Goal: Task Accomplishment & Management: Complete application form

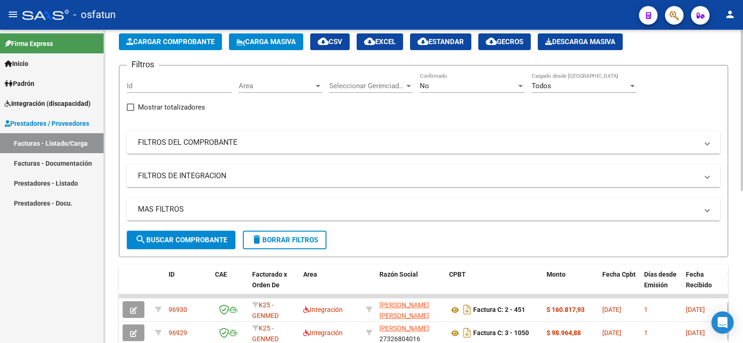
scroll to position [139, 0]
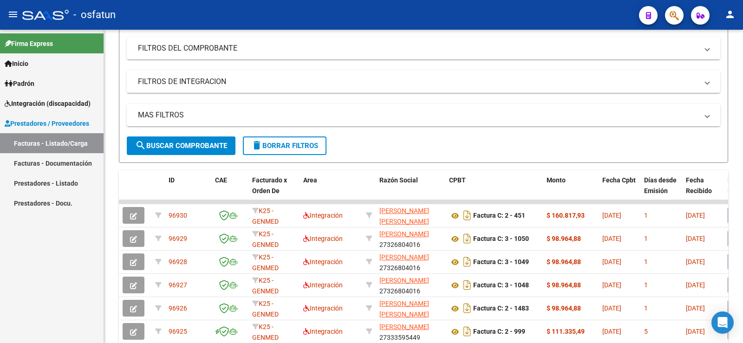
click at [65, 298] on div "Firma Express Inicio Calendario SSS Instructivos Contacto OS Padrón Análisis Af…" at bounding box center [52, 187] width 104 height 314
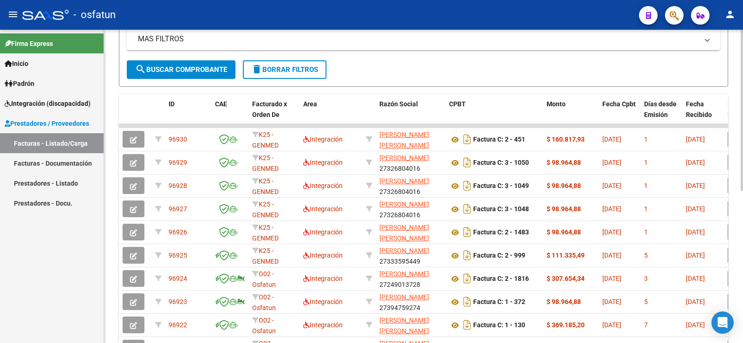
scroll to position [46, 0]
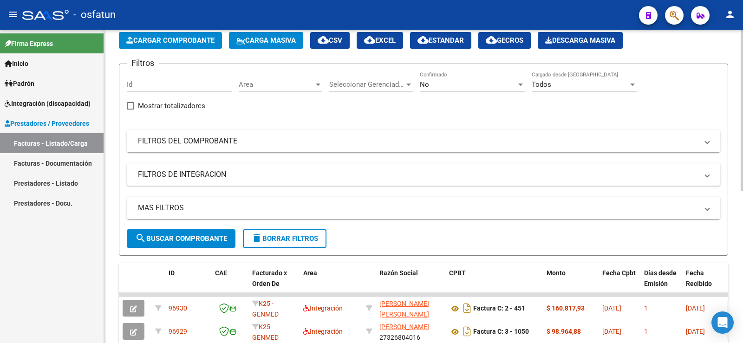
click at [274, 42] on span "Carga Masiva" at bounding box center [266, 40] width 59 height 8
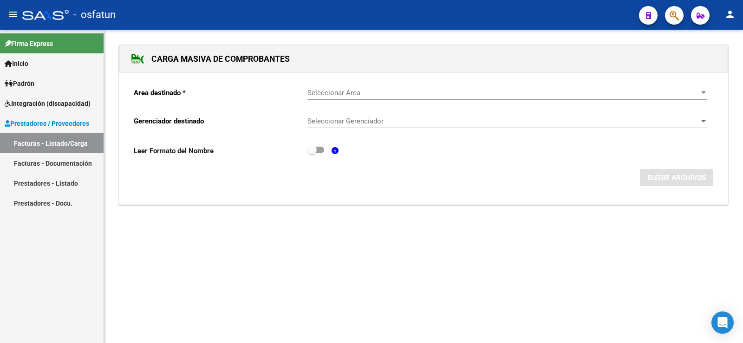
click at [359, 93] on span "Seleccionar Area" at bounding box center [504, 93] width 392 height 8
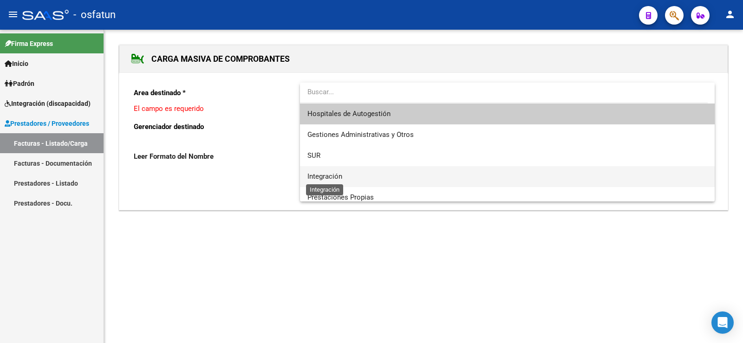
click at [333, 176] on span "Integración" at bounding box center [325, 176] width 35 height 8
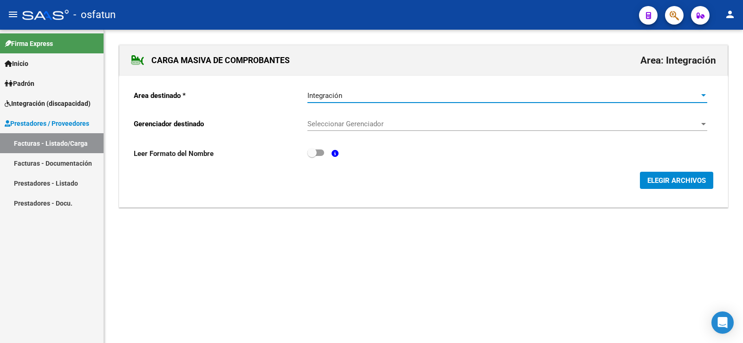
click at [697, 127] on span "Seleccionar Gerenciador" at bounding box center [504, 124] width 392 height 8
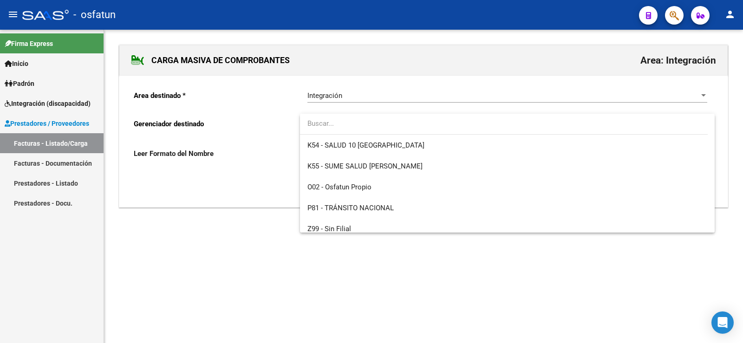
scroll to position [487, 0]
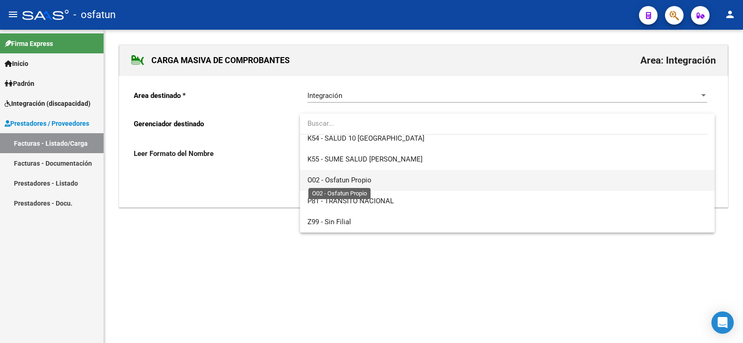
click at [348, 181] on span "O02 - Osfatun Propio" at bounding box center [340, 180] width 64 height 8
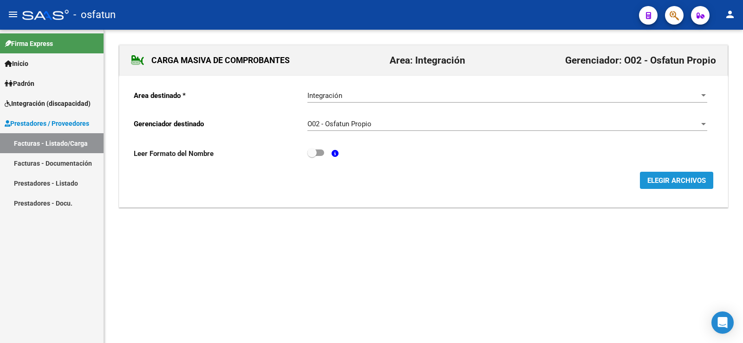
click at [680, 179] on span "ELEGIR ARCHIVOS" at bounding box center [677, 181] width 59 height 8
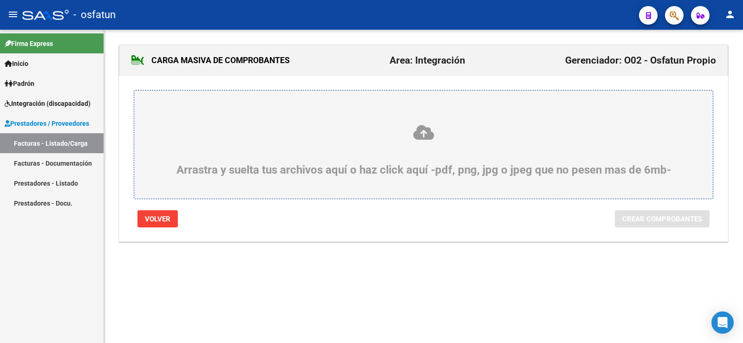
click at [428, 136] on icon at bounding box center [424, 132] width 534 height 17
click at [0, 0] on input "Arrastra y suelta tus archivos aquí o haz click aquí -pdf, png, jpg o jpeg que …" at bounding box center [0, 0] width 0 height 0
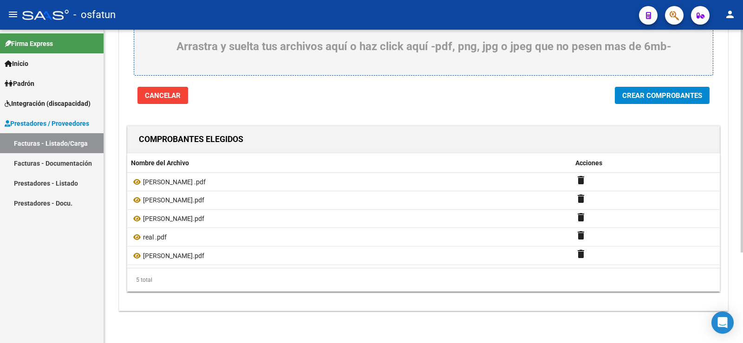
scroll to position [128, 0]
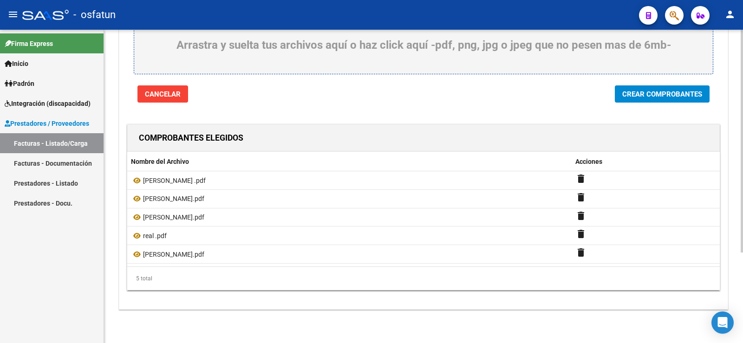
click at [639, 92] on span "Crear Comprobantes" at bounding box center [663, 94] width 80 height 8
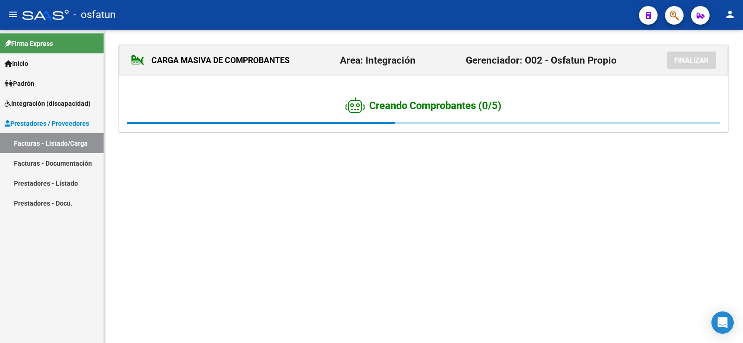
scroll to position [0, 0]
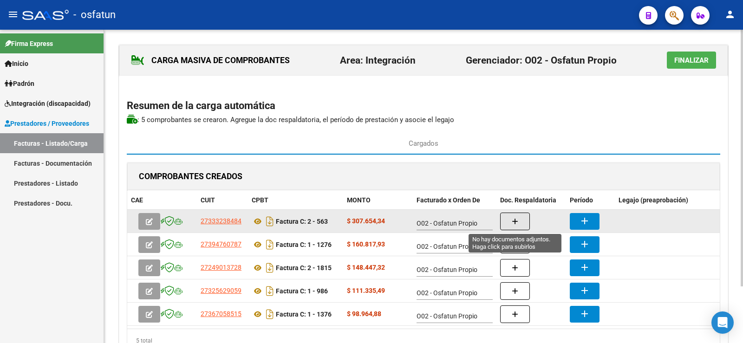
click at [525, 224] on button "button" at bounding box center [515, 222] width 30 height 18
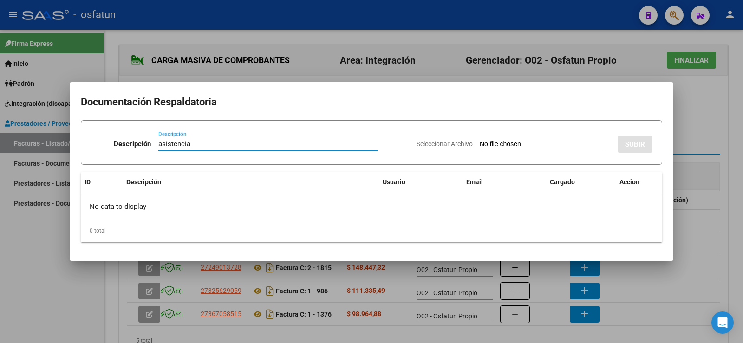
type input "asistencia"
click at [488, 144] on input "Seleccionar Archivo" at bounding box center [541, 144] width 123 height 9
type input "C:\fakepath\asistencia emi.pdf"
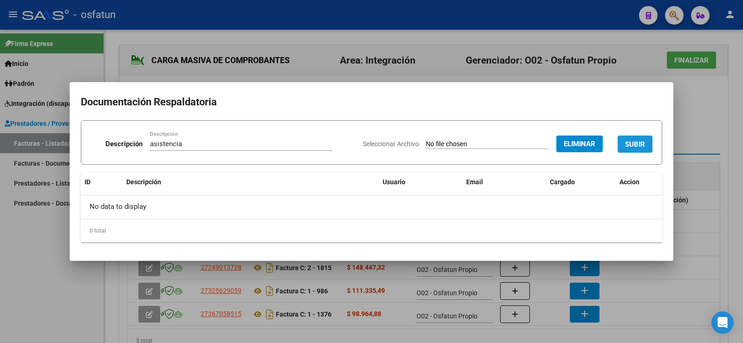
click at [636, 139] on button "SUBIR" at bounding box center [635, 144] width 35 height 17
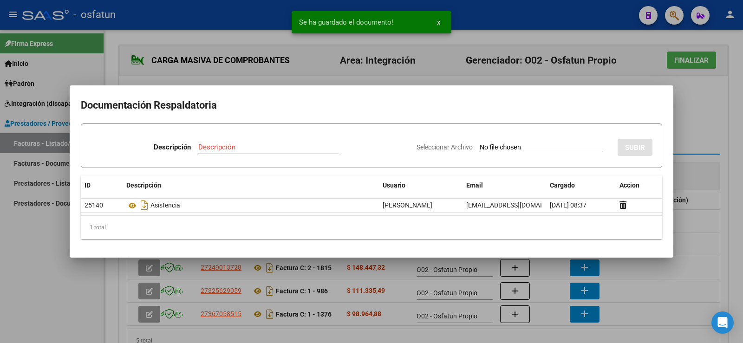
click at [706, 120] on div at bounding box center [371, 171] width 743 height 343
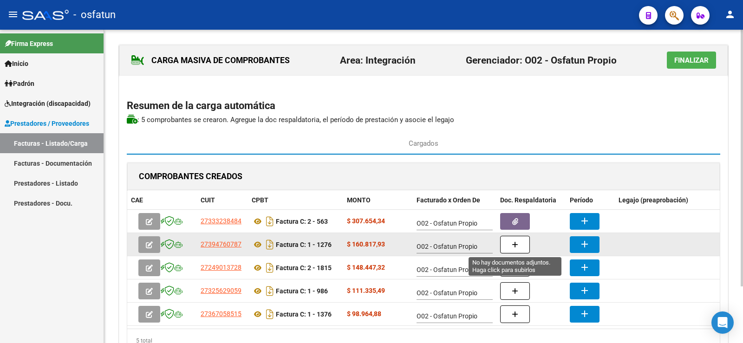
click at [515, 237] on button "button" at bounding box center [515, 245] width 30 height 18
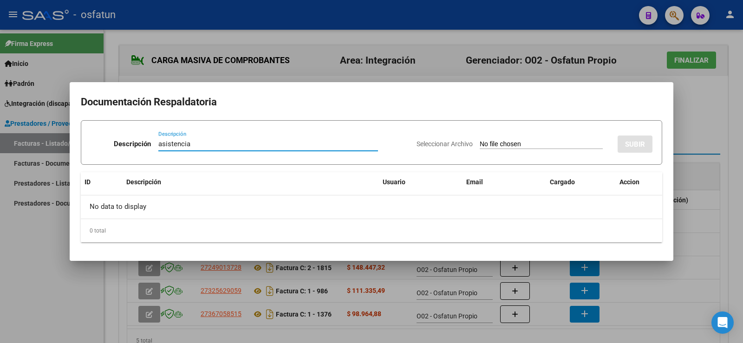
type input "asistencia"
click at [517, 144] on input "Seleccionar Archivo" at bounding box center [541, 144] width 123 height 9
type input "C:\fakepath\asitencia fono.pdf"
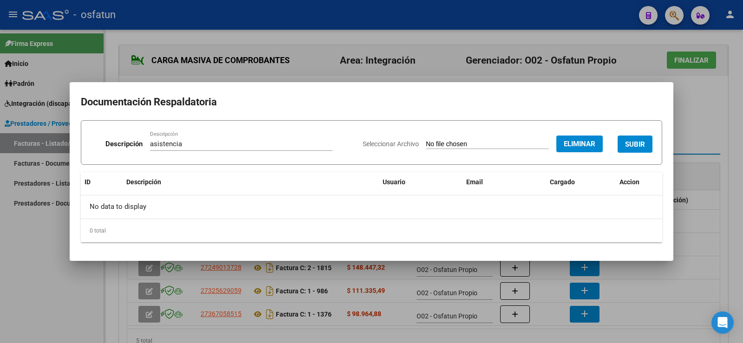
click at [638, 141] on span "SUBIR" at bounding box center [635, 144] width 20 height 8
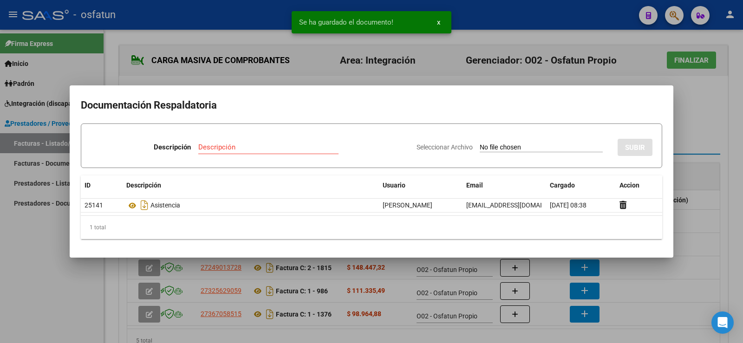
click at [696, 120] on div at bounding box center [371, 171] width 743 height 343
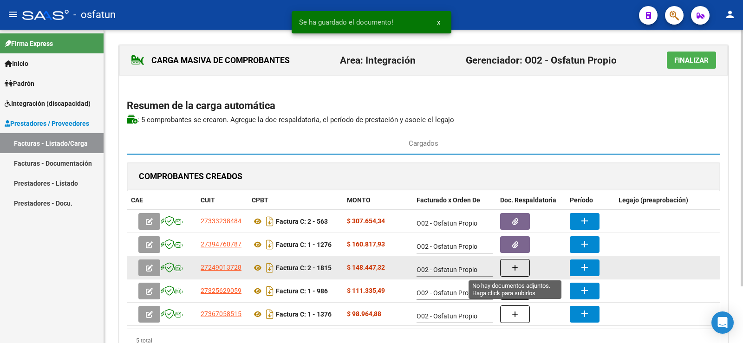
click at [512, 270] on button "button" at bounding box center [515, 268] width 30 height 18
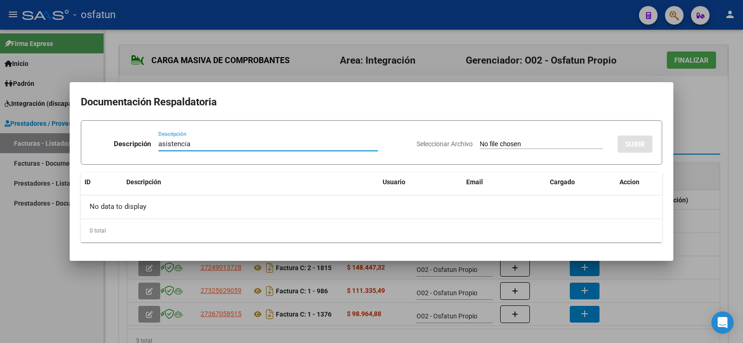
type input "asistencia"
click at [485, 131] on div "Seleccionar Archivo SUBIR" at bounding box center [535, 142] width 236 height 28
click at [480, 139] on div "Seleccionar Archivo SUBIR" at bounding box center [535, 142] width 236 height 28
click at [499, 143] on input "Seleccionar Archivo" at bounding box center [541, 144] width 123 height 9
type input "C:\fakepath\[PERSON_NAME].pdf"
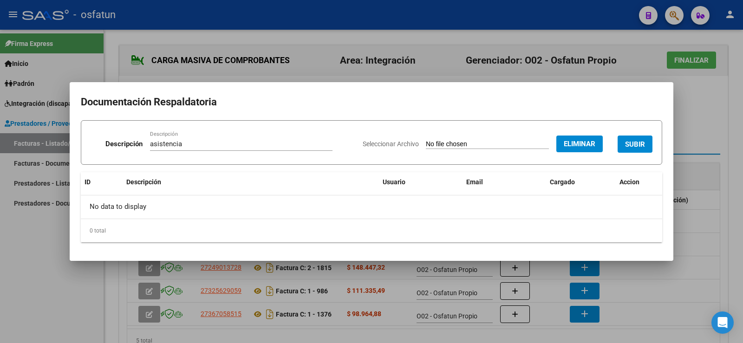
click at [630, 142] on span "SUBIR" at bounding box center [635, 144] width 20 height 8
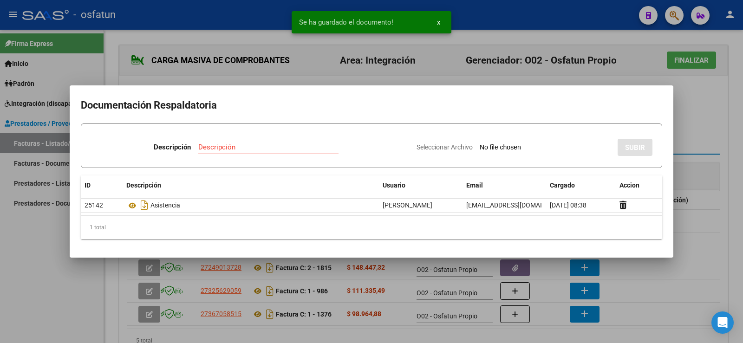
click at [708, 122] on div at bounding box center [371, 171] width 743 height 343
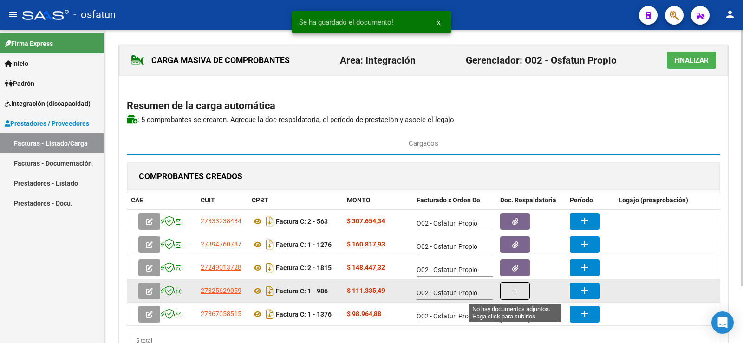
click at [512, 294] on button "button" at bounding box center [515, 292] width 30 height 18
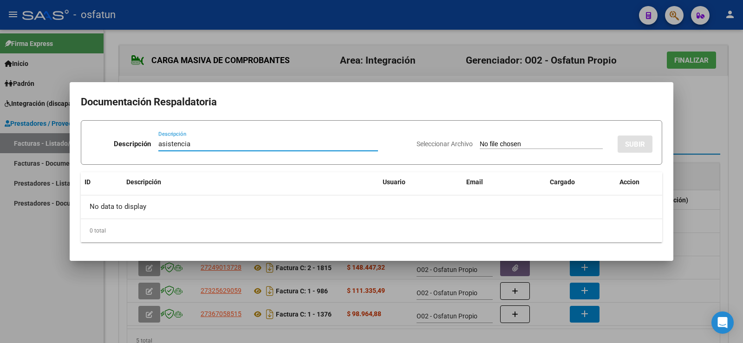
type input "asistencia"
click at [480, 143] on input "Seleccionar Archivo" at bounding box center [541, 144] width 123 height 9
type input "C:\fakepath\[PERSON_NAME].pdf"
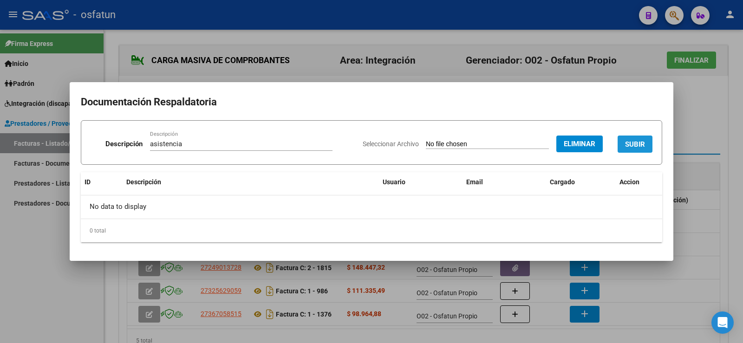
click at [641, 144] on span "SUBIR" at bounding box center [635, 144] width 20 height 8
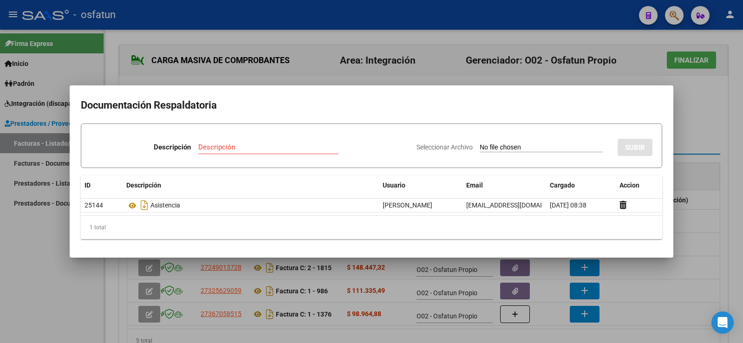
drag, startPoint x: 684, startPoint y: 113, endPoint x: 644, endPoint y: 166, distance: 66.0
click at [685, 113] on div at bounding box center [371, 171] width 743 height 343
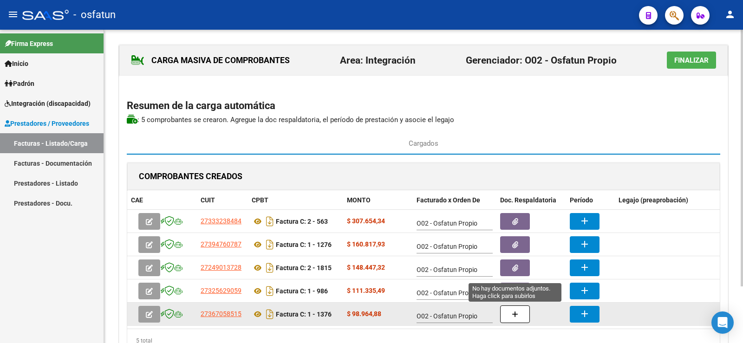
click at [518, 313] on icon "button" at bounding box center [515, 314] width 7 height 7
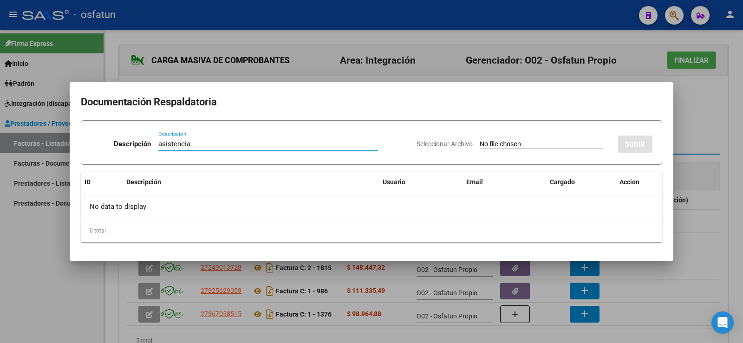
type input "asistencia"
click at [486, 141] on input "Seleccionar Archivo" at bounding box center [541, 144] width 123 height 9
type input "C:\fakepath\asistenciaa leidi.pdf"
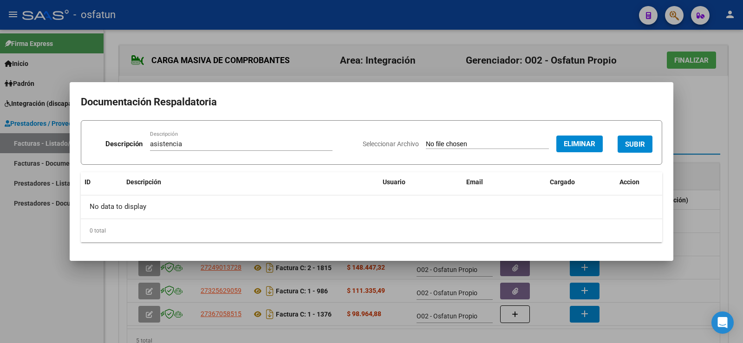
click at [642, 140] on span "SUBIR" at bounding box center [635, 144] width 20 height 8
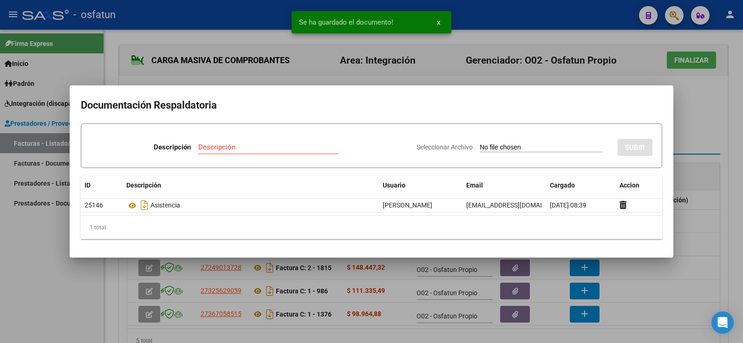
click at [683, 103] on div at bounding box center [371, 171] width 743 height 343
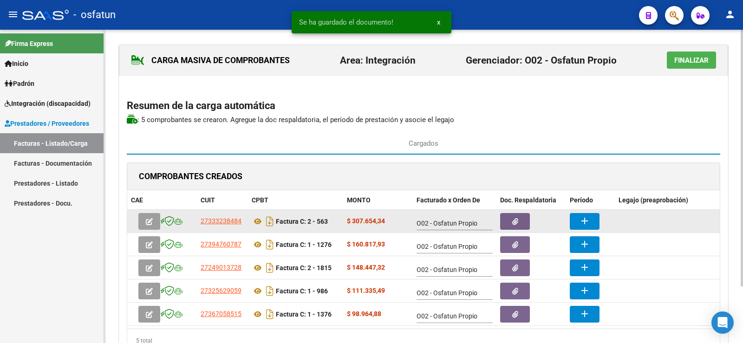
click at [587, 223] on mat-icon "add" at bounding box center [584, 221] width 11 height 11
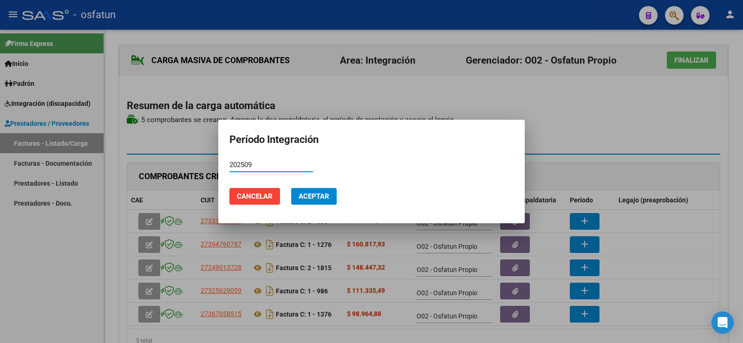
type input "202509"
click at [306, 194] on span "Aceptar" at bounding box center [314, 196] width 31 height 8
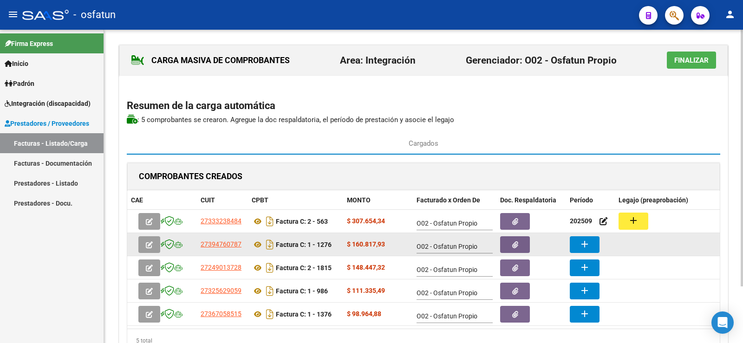
click at [577, 248] on button "add" at bounding box center [585, 245] width 30 height 17
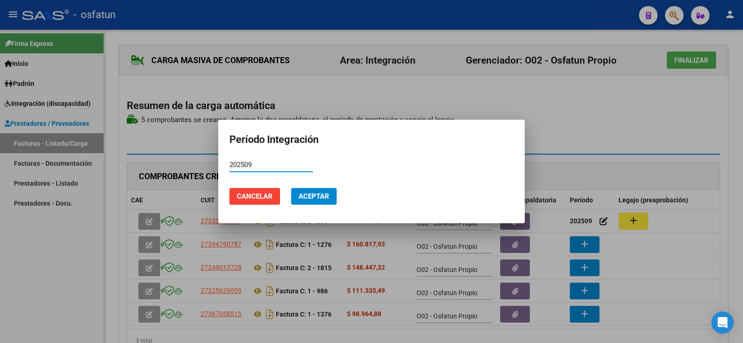
type input "202509"
click at [325, 195] on span "Aceptar" at bounding box center [314, 196] width 31 height 8
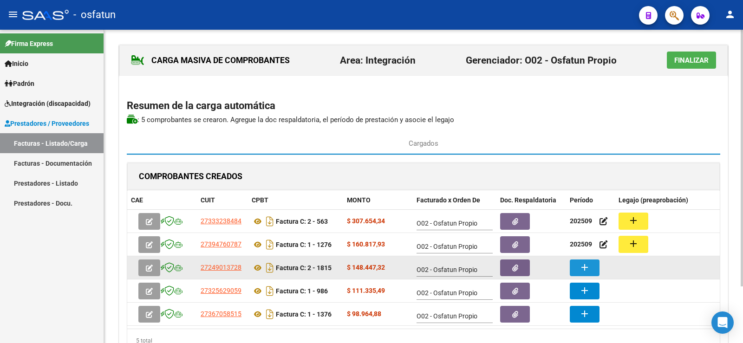
click at [592, 271] on button "add" at bounding box center [585, 268] width 30 height 17
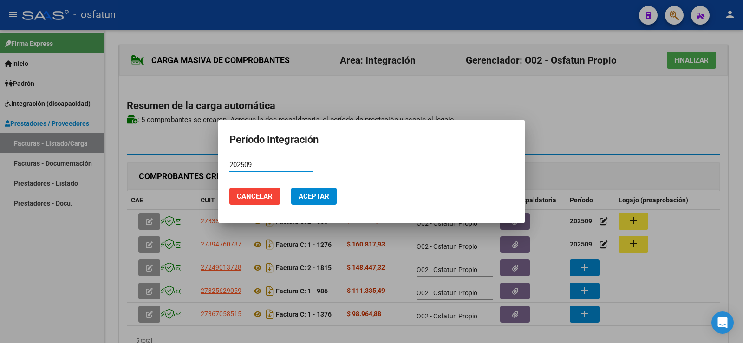
type input "202509"
click at [298, 193] on button "Aceptar" at bounding box center [314, 196] width 46 height 17
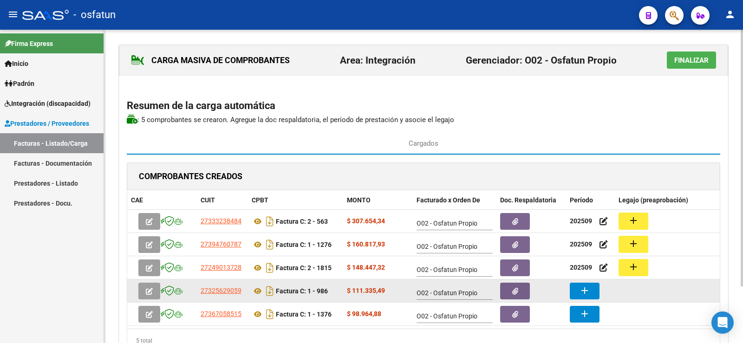
click at [574, 289] on button "add" at bounding box center [585, 291] width 30 height 17
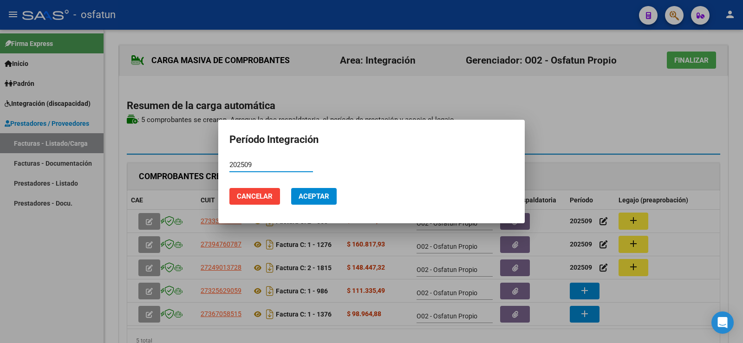
type input "202509"
click at [330, 197] on button "Aceptar" at bounding box center [314, 196] width 46 height 17
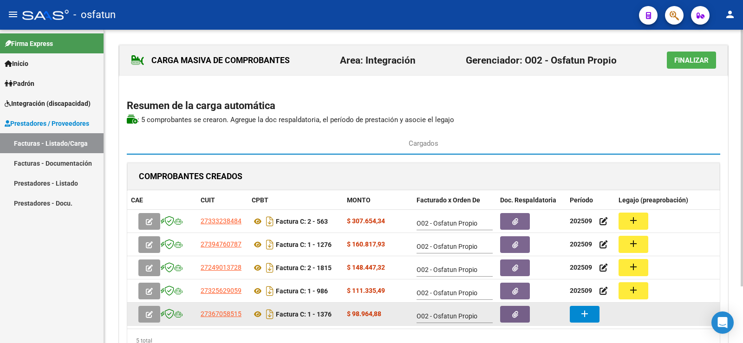
click at [585, 315] on mat-icon "add" at bounding box center [584, 314] width 11 height 11
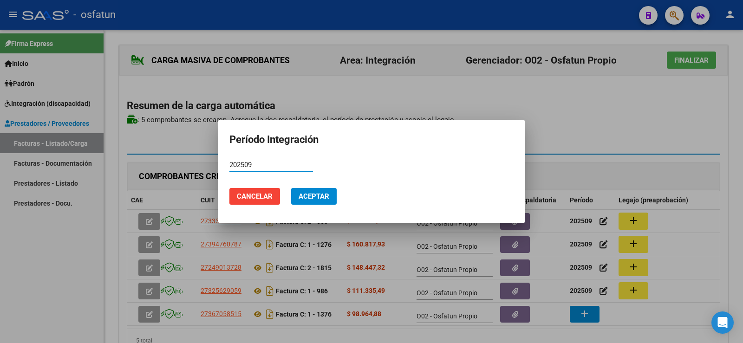
type input "202509"
click at [317, 191] on button "Aceptar" at bounding box center [314, 196] width 46 height 17
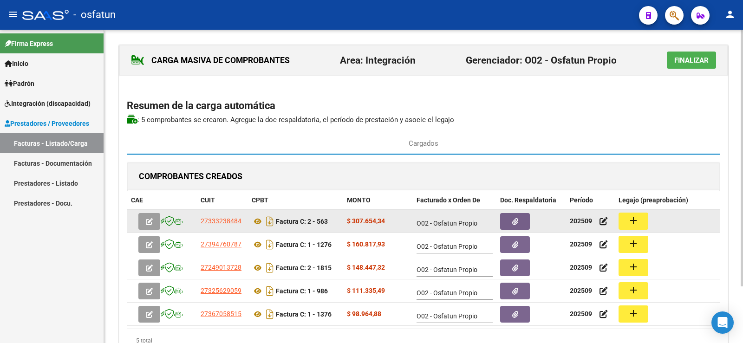
click at [637, 222] on mat-icon "add" at bounding box center [633, 220] width 11 height 11
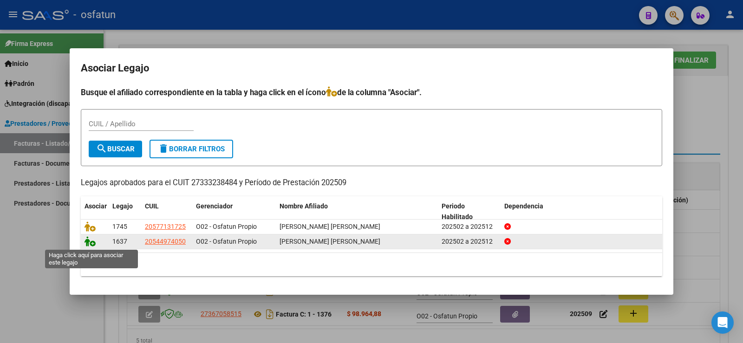
click at [91, 245] on icon at bounding box center [90, 242] width 11 height 10
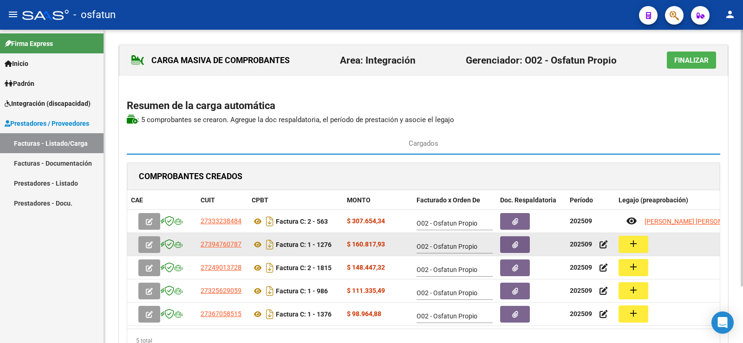
click at [635, 242] on mat-icon "add" at bounding box center [633, 243] width 11 height 11
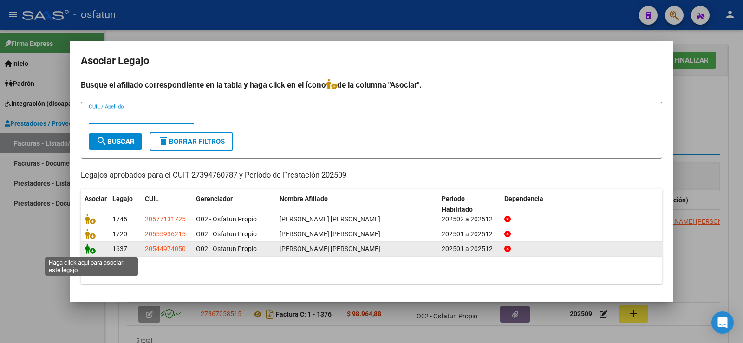
click at [85, 253] on icon at bounding box center [90, 249] width 11 height 10
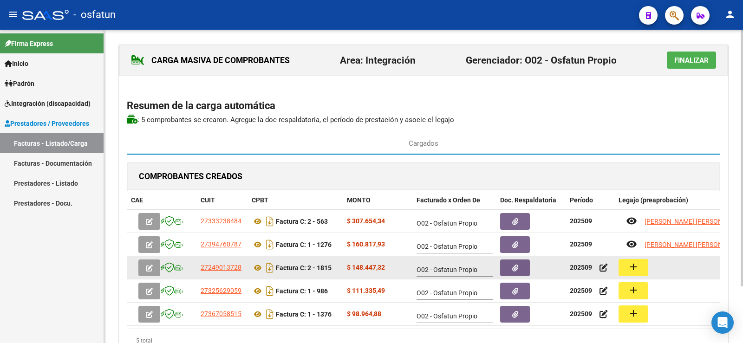
click at [619, 270] on button "add" at bounding box center [634, 267] width 30 height 17
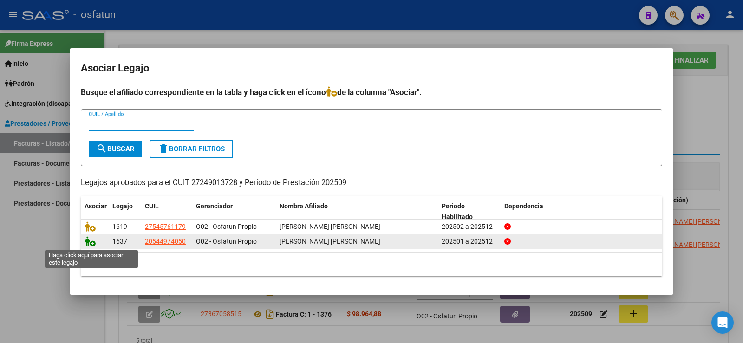
click at [89, 244] on icon at bounding box center [90, 242] width 11 height 10
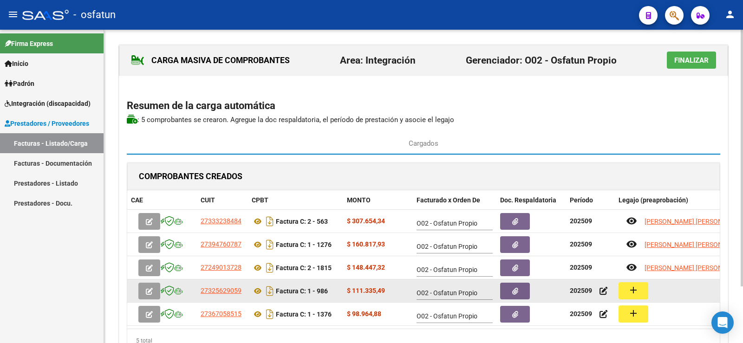
click at [629, 291] on mat-icon "add" at bounding box center [633, 290] width 11 height 11
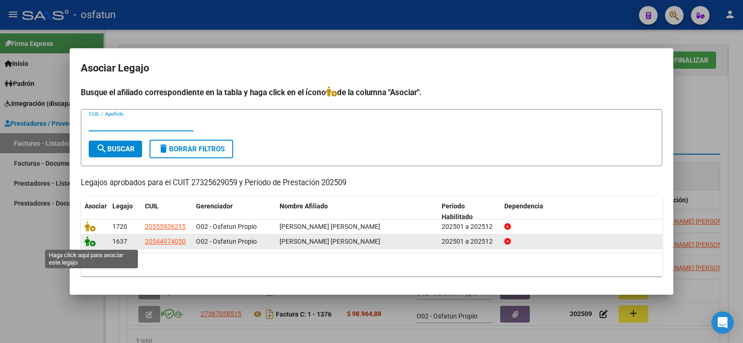
click at [87, 243] on icon at bounding box center [90, 242] width 11 height 10
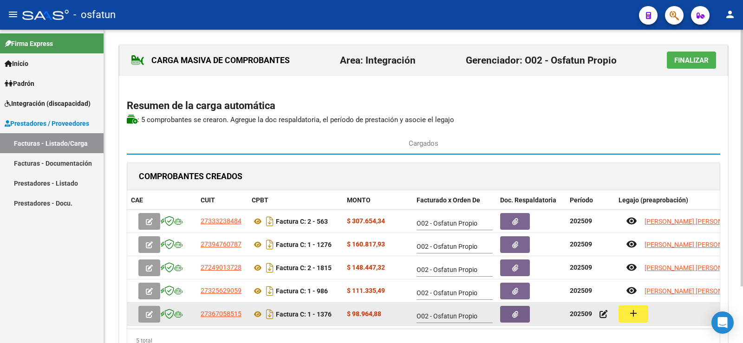
click at [643, 316] on button "add" at bounding box center [634, 314] width 30 height 17
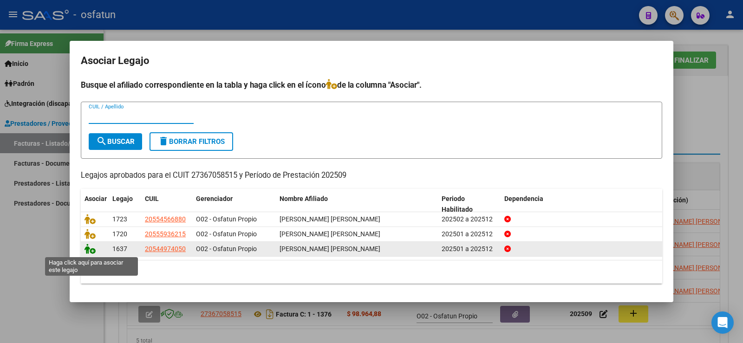
click at [85, 253] on icon at bounding box center [90, 249] width 11 height 10
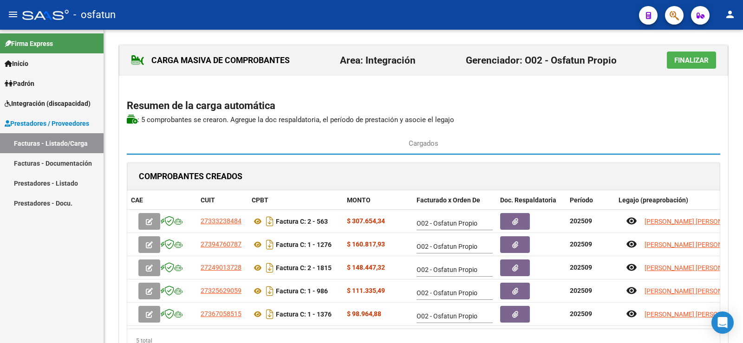
click at [701, 63] on span "Finalizar" at bounding box center [692, 60] width 34 height 8
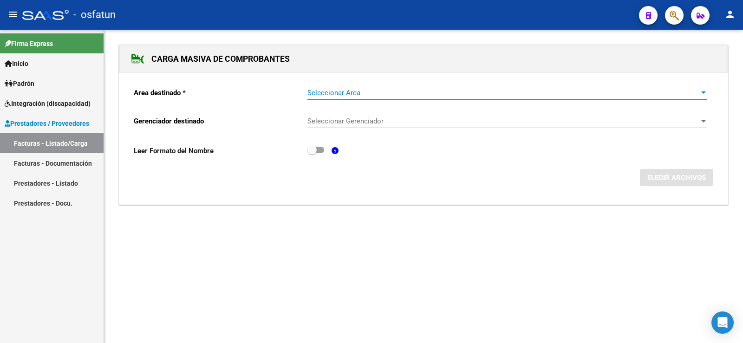
click at [700, 91] on div at bounding box center [704, 92] width 8 height 7
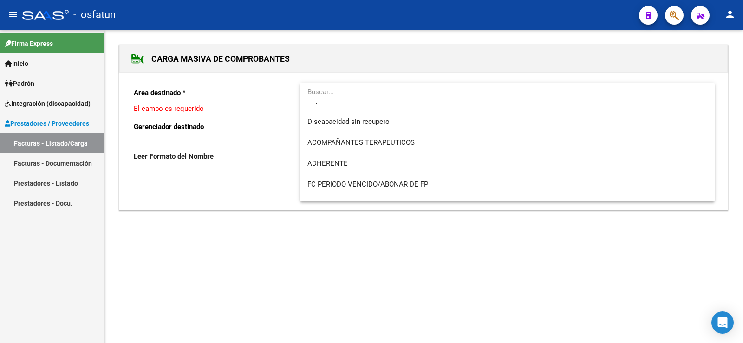
scroll to position [139, 0]
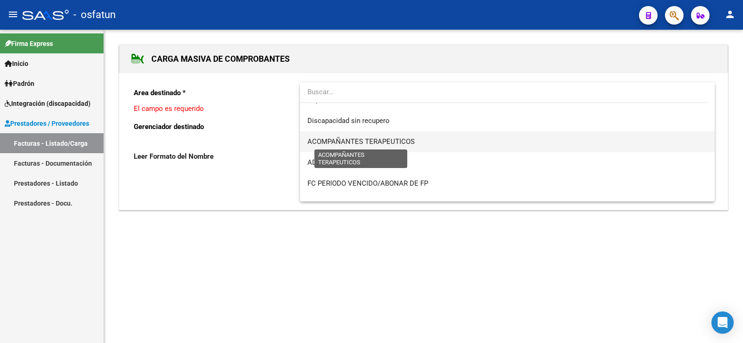
click at [381, 138] on span "ACOMPAÑANTES TERAPEUTICOS" at bounding box center [361, 142] width 107 height 8
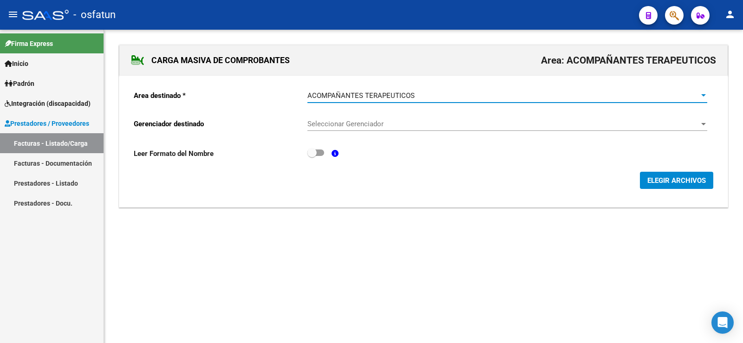
click at [701, 122] on div at bounding box center [704, 123] width 8 height 7
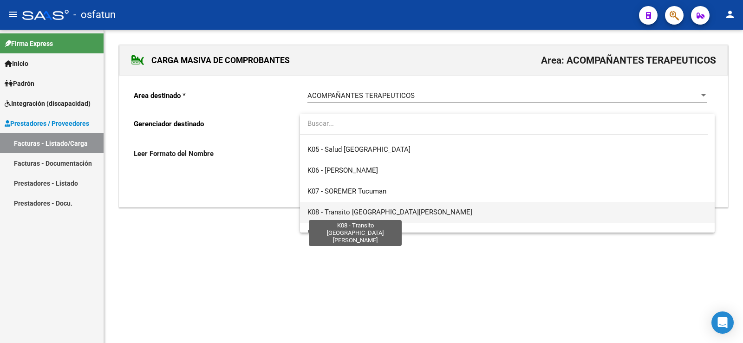
scroll to position [487, 0]
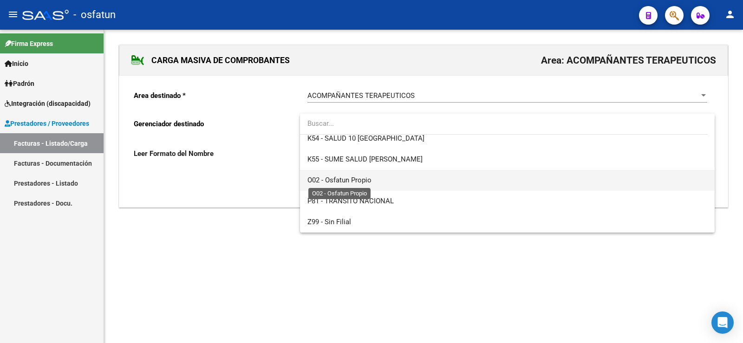
click at [348, 183] on span "O02 - Osfatun Propio" at bounding box center [340, 180] width 64 height 8
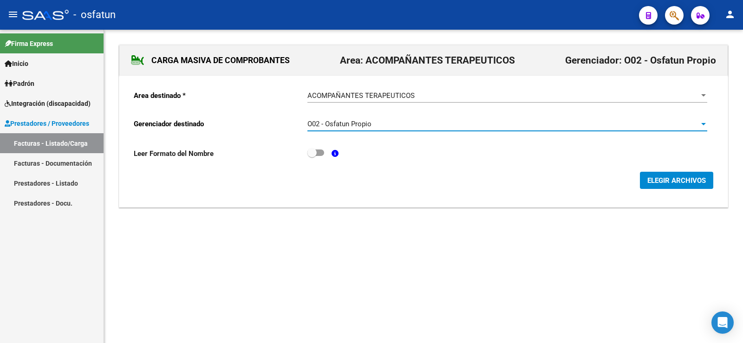
click at [701, 179] on span "ELEGIR ARCHIVOS" at bounding box center [677, 181] width 59 height 8
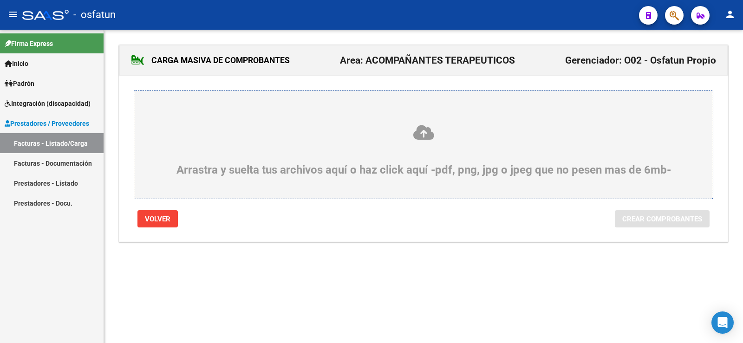
click at [424, 139] on icon at bounding box center [424, 132] width 534 height 17
click at [0, 0] on input "Arrastra y suelta tus archivos aquí o haz click aquí -pdf, png, jpg o jpeg que …" at bounding box center [0, 0] width 0 height 0
click at [433, 140] on icon at bounding box center [424, 132] width 534 height 17
click at [0, 0] on input "Arrastra y suelta tus archivos aquí o haz click aquí -pdf, png, jpg o jpeg que …" at bounding box center [0, 0] width 0 height 0
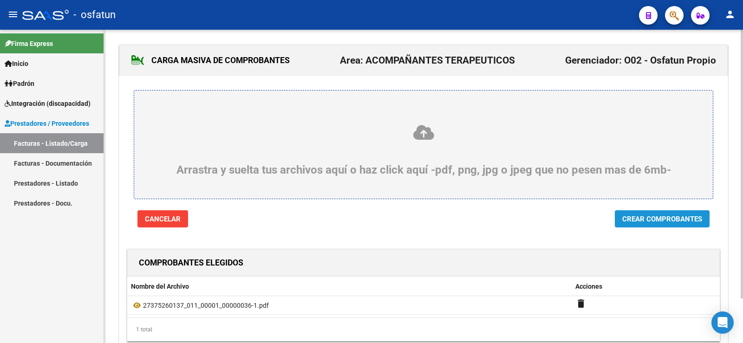
click at [634, 222] on span "Crear Comprobantes" at bounding box center [663, 219] width 80 height 8
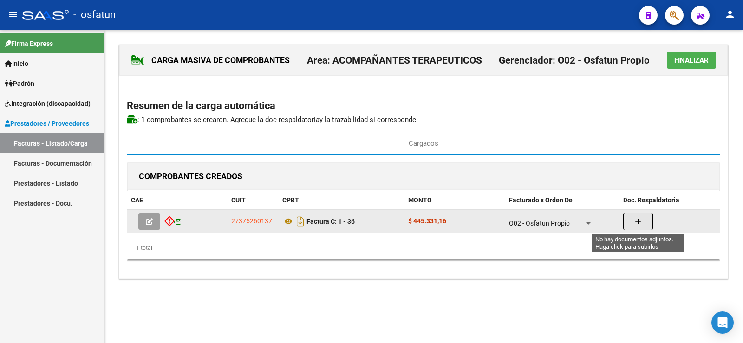
click at [640, 225] on icon "button" at bounding box center [638, 221] width 7 height 7
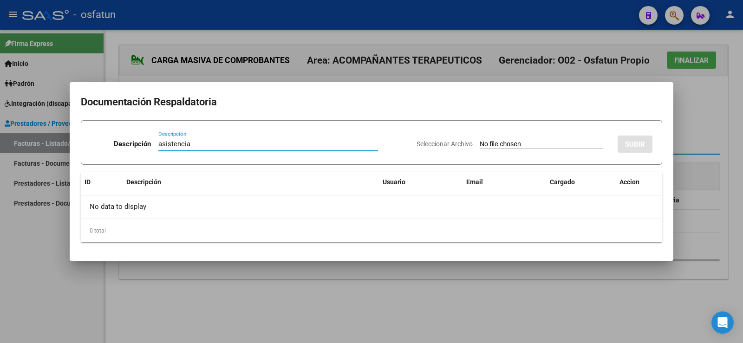
type input "asistencia"
click at [489, 144] on input "Seleccionar Archivo" at bounding box center [541, 144] width 123 height 9
type input "C:\fakepath\processed-70D0FFAB-ABF5-4CA3-861B-614003BB23E4.pdf"
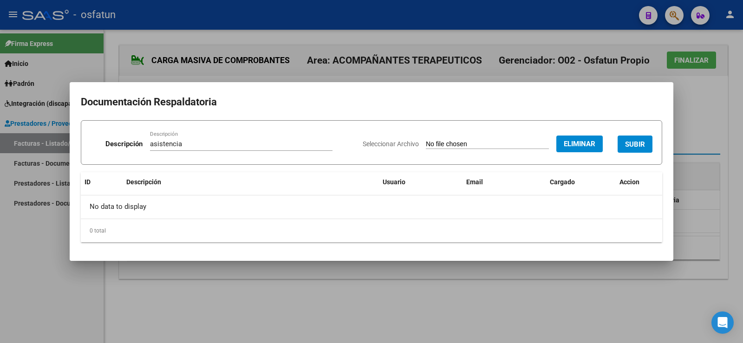
click at [644, 144] on span "SUBIR" at bounding box center [635, 144] width 20 height 8
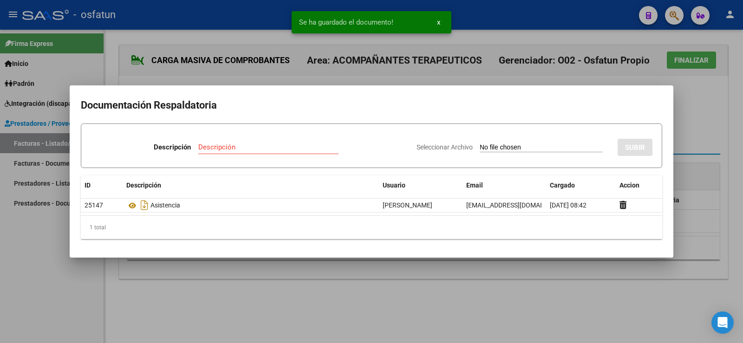
click at [694, 132] on div at bounding box center [371, 171] width 743 height 343
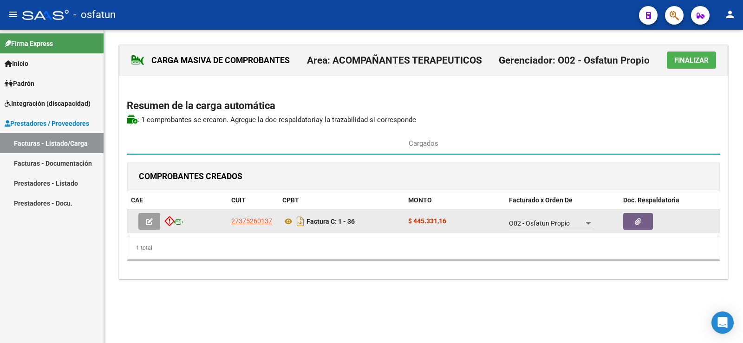
click at [147, 221] on icon "button" at bounding box center [149, 221] width 7 height 7
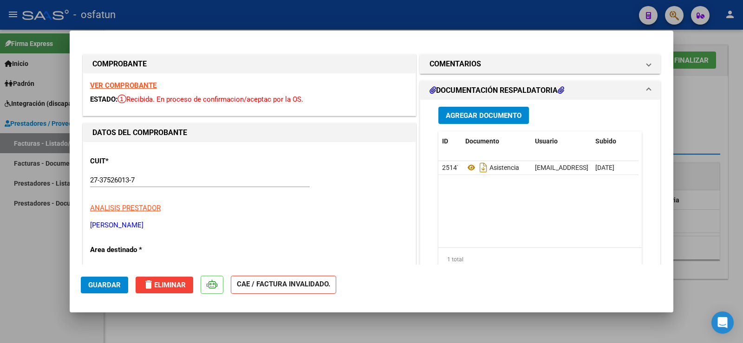
click at [161, 286] on span "delete Eliminar" at bounding box center [164, 285] width 43 height 8
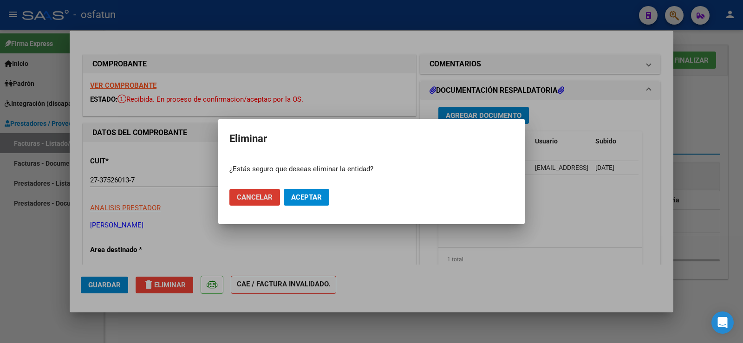
click at [195, 261] on div at bounding box center [371, 171] width 743 height 343
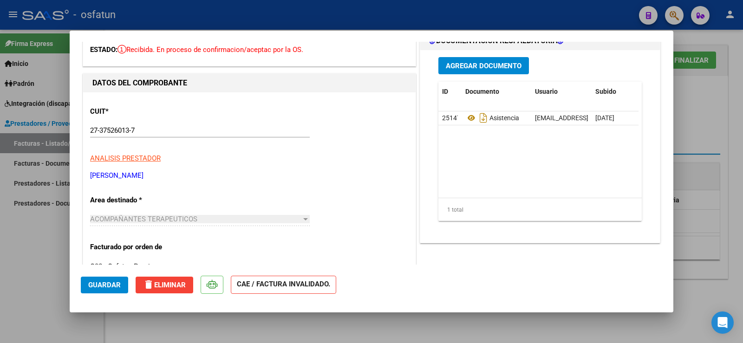
scroll to position [0, 0]
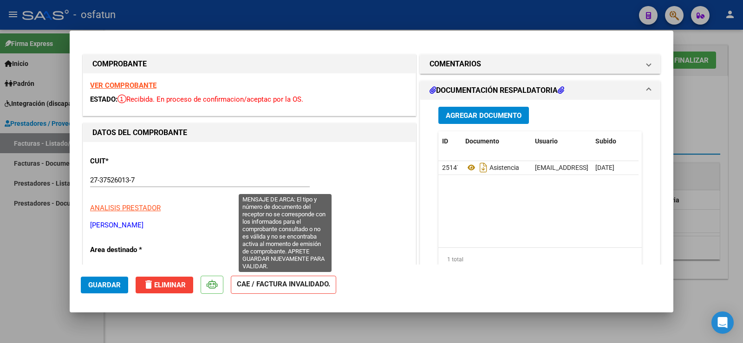
click at [273, 285] on strong "CAE / FACTURA INVALIDADO." at bounding box center [283, 285] width 105 height 18
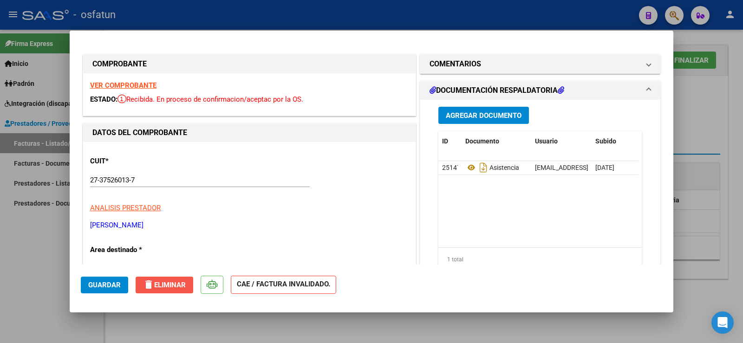
click at [169, 286] on span "delete Eliminar" at bounding box center [164, 285] width 43 height 8
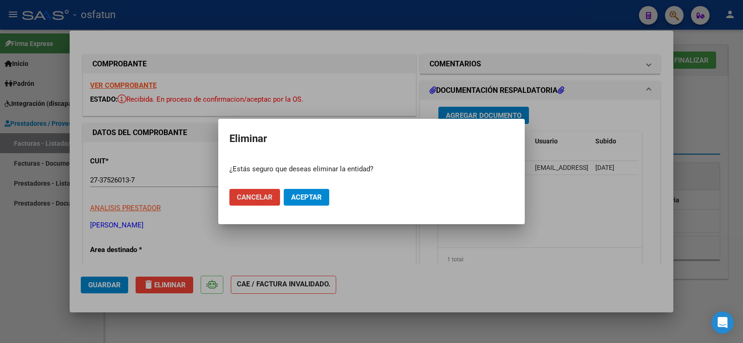
click at [206, 99] on div at bounding box center [371, 171] width 743 height 343
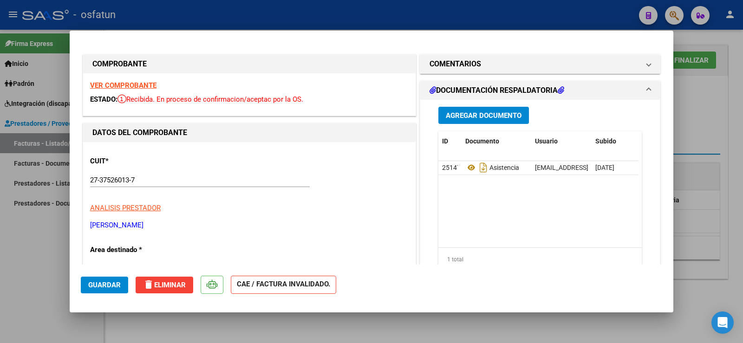
click at [223, 289] on p at bounding box center [212, 285] width 23 height 18
click at [211, 289] on icon at bounding box center [212, 284] width 11 height 9
click at [168, 289] on span "delete Eliminar" at bounding box center [164, 285] width 43 height 8
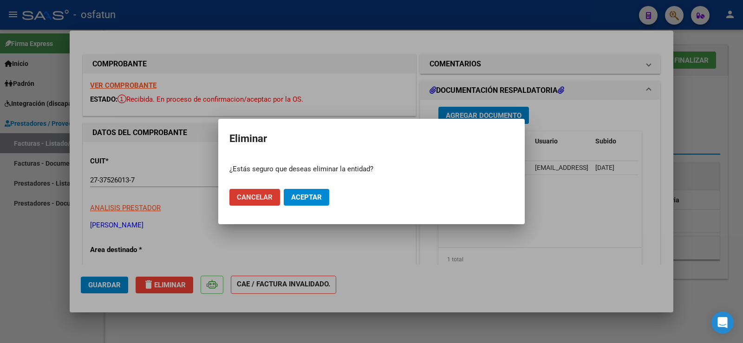
click at [303, 191] on mat-dialog-actions "Cancelar Aceptar" at bounding box center [372, 198] width 284 height 32
click at [298, 198] on span "Aceptar" at bounding box center [306, 197] width 31 height 8
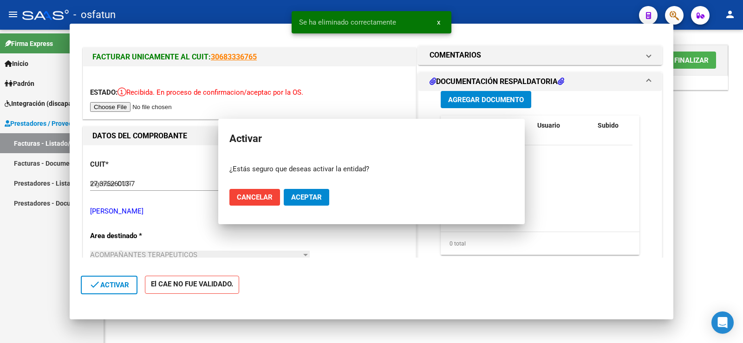
type input "$ 0,00"
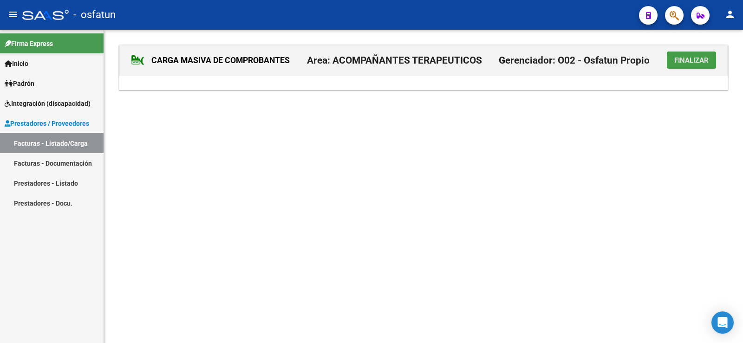
click at [674, 60] on button "Finalizar" at bounding box center [691, 60] width 49 height 17
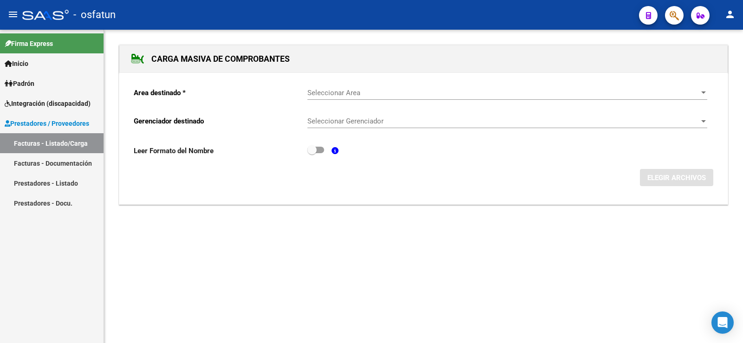
click at [707, 89] on div at bounding box center [704, 92] width 8 height 7
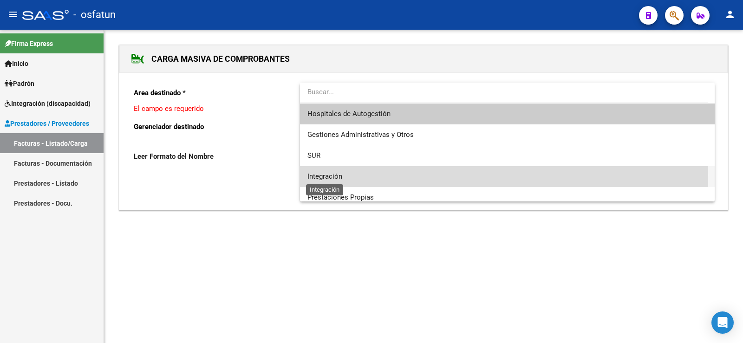
click at [336, 175] on span "Integración" at bounding box center [325, 176] width 35 height 8
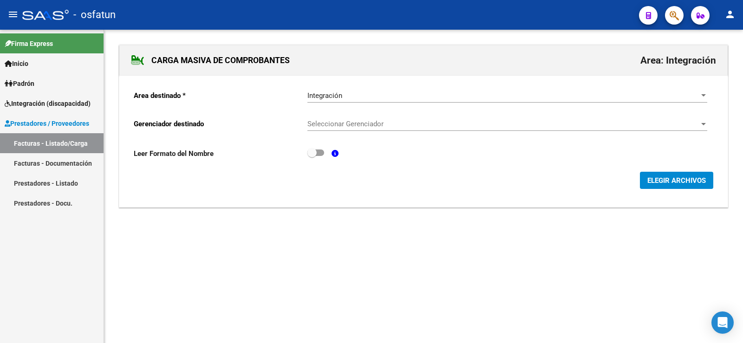
click at [684, 118] on div "Seleccionar Gerenciador Seleccionar Gerenciador" at bounding box center [508, 121] width 400 height 20
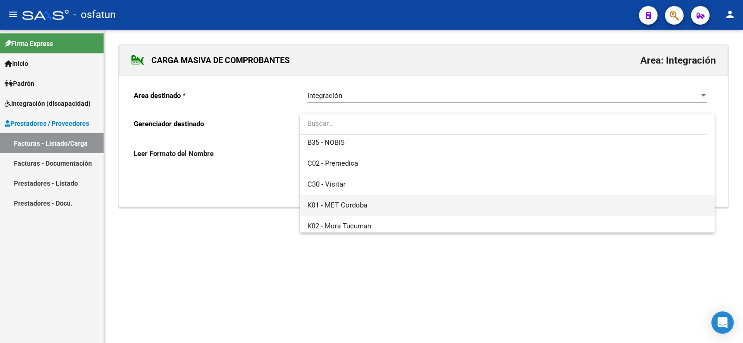
scroll to position [465, 0]
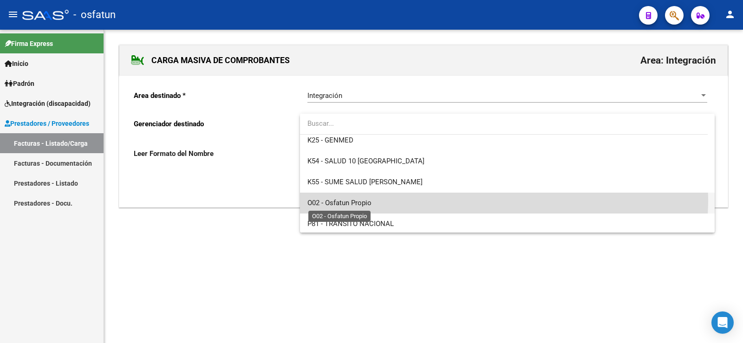
click at [358, 199] on span "O02 - Osfatun Propio" at bounding box center [340, 203] width 64 height 8
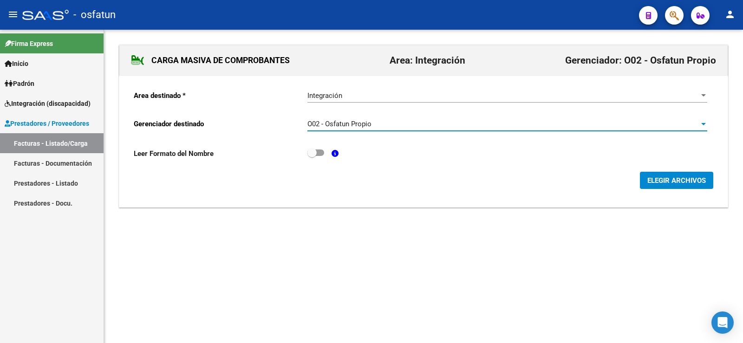
click at [650, 179] on span "ELEGIR ARCHIVOS" at bounding box center [677, 181] width 59 height 8
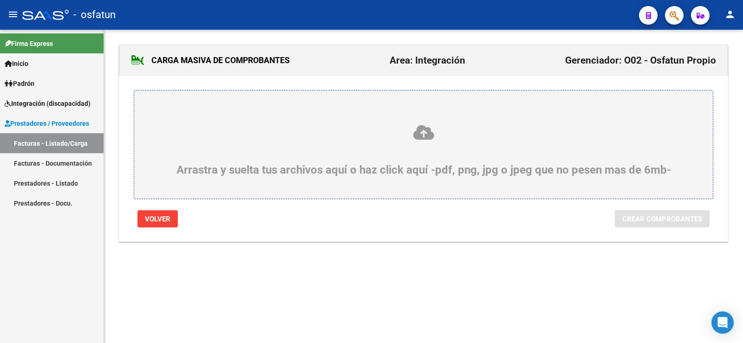
click at [417, 134] on icon at bounding box center [424, 132] width 534 height 17
click at [0, 0] on input "Arrastra y suelta tus archivos aquí o haz click aquí -pdf, png, jpg o jpeg que …" at bounding box center [0, 0] width 0 height 0
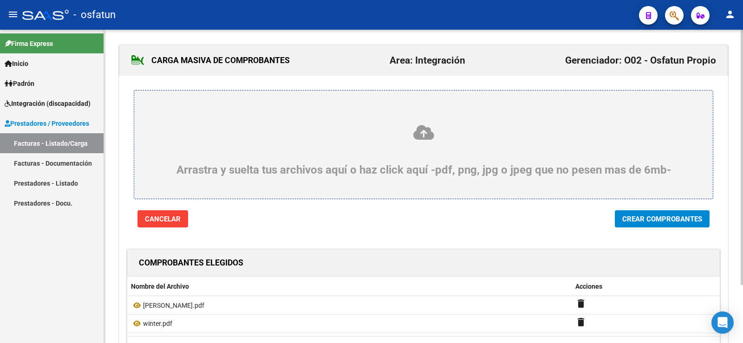
click at [675, 223] on span "Crear Comprobantes" at bounding box center [663, 219] width 80 height 8
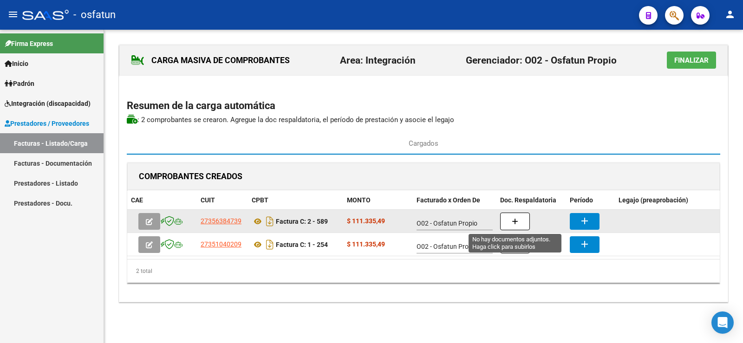
click at [514, 228] on button "button" at bounding box center [515, 222] width 30 height 18
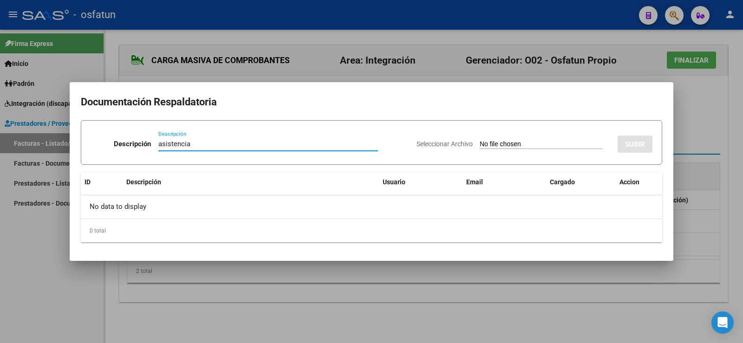
type input "asistencia"
click at [515, 144] on input "Seleccionar Archivo" at bounding box center [541, 144] width 123 height 9
type input "C:\fakepath\asistencia H.pdf"
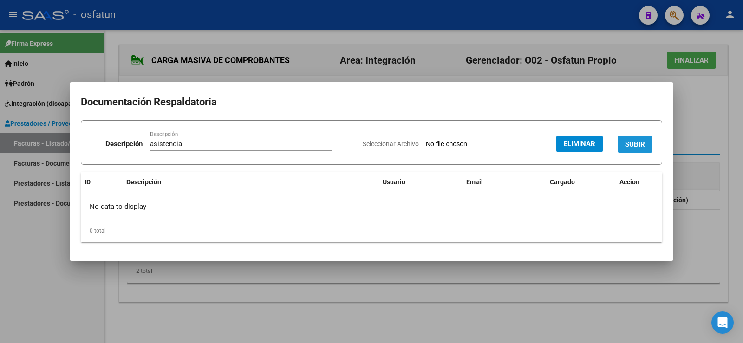
click at [630, 143] on span "SUBIR" at bounding box center [635, 144] width 20 height 8
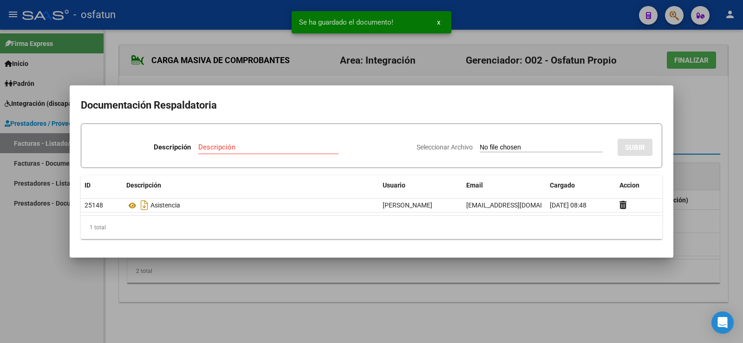
click at [701, 122] on div at bounding box center [371, 171] width 743 height 343
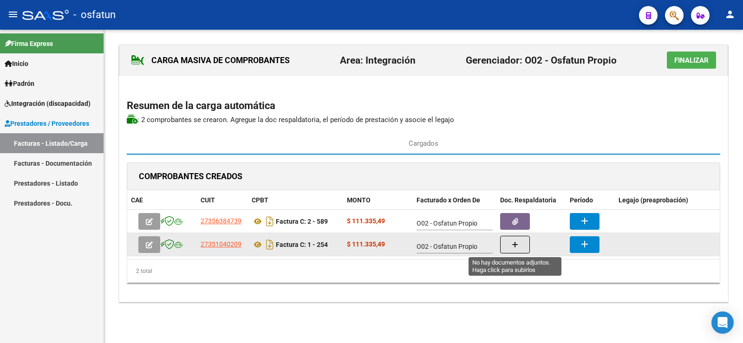
click at [515, 243] on icon "button" at bounding box center [515, 245] width 7 height 7
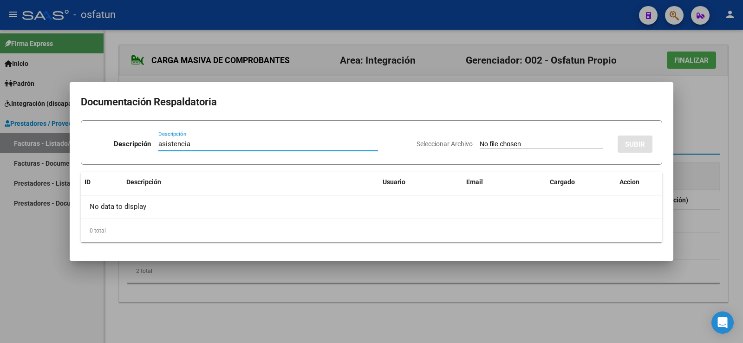
type input "asistencia"
click at [519, 137] on div "Seleccionar Archivo SUBIR" at bounding box center [535, 142] width 236 height 28
click at [510, 143] on input "Seleccionar Archivo" at bounding box center [541, 144] width 123 height 9
type input "C:\fakepath\Asistencia [PERSON_NAME] [DATE].pdf"
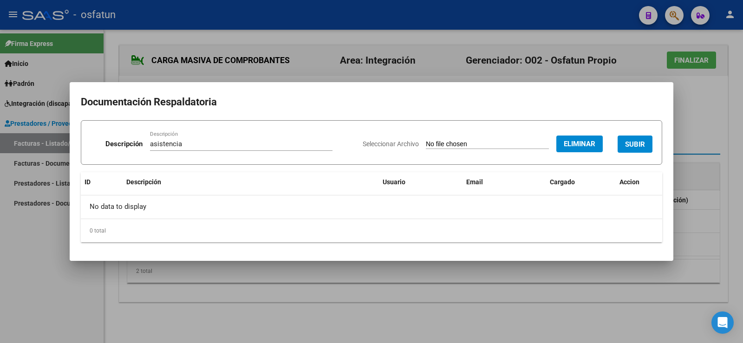
click at [636, 140] on span "SUBIR" at bounding box center [635, 144] width 20 height 8
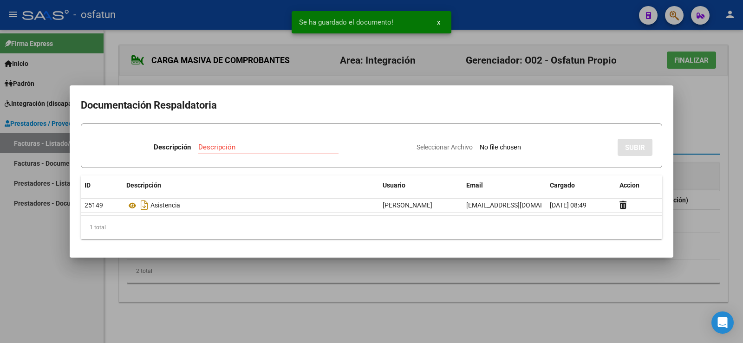
click at [697, 119] on div at bounding box center [371, 171] width 743 height 343
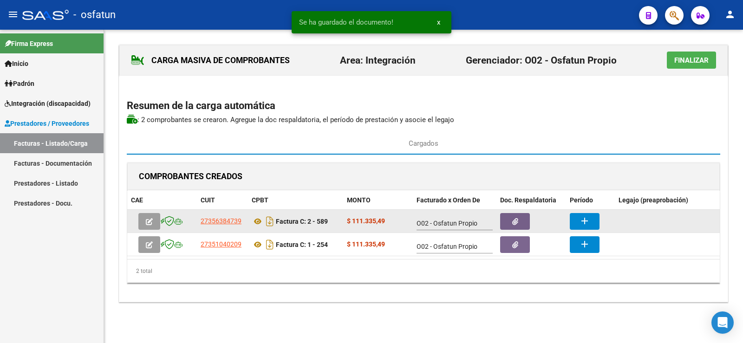
click at [594, 225] on button "add" at bounding box center [585, 221] width 30 height 17
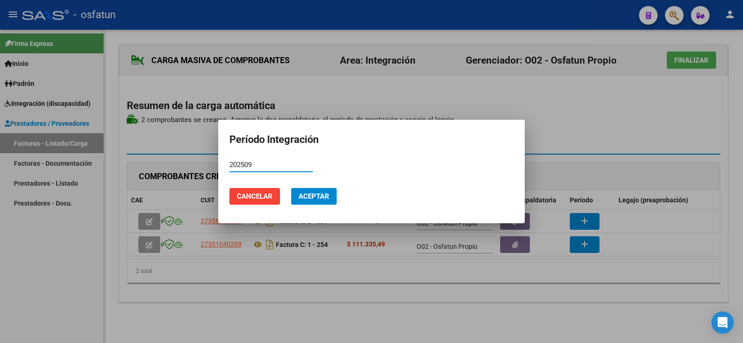
type input "202509"
drag, startPoint x: 309, startPoint y: 197, endPoint x: 421, endPoint y: 210, distance: 112.3
click at [309, 197] on span "Aceptar" at bounding box center [314, 196] width 31 height 8
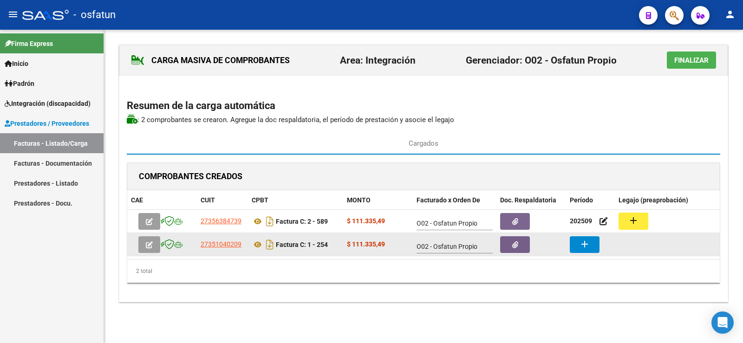
click at [583, 242] on mat-icon "add" at bounding box center [584, 244] width 11 height 11
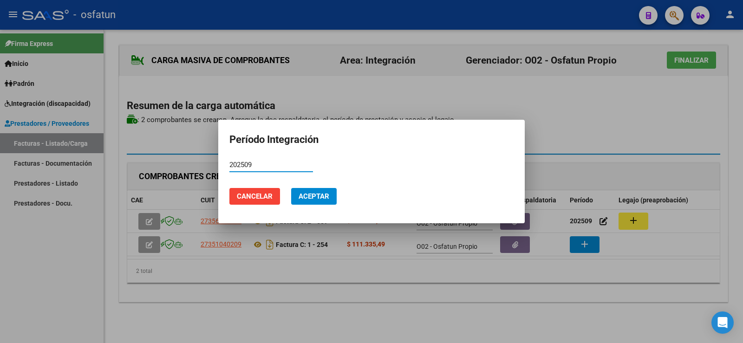
type input "202509"
click at [319, 194] on span "Aceptar" at bounding box center [314, 196] width 31 height 8
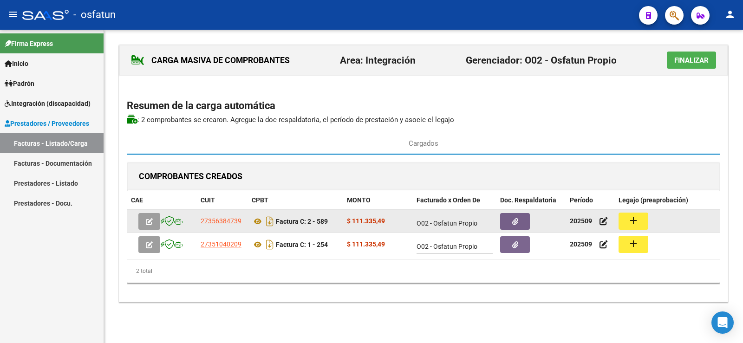
click at [637, 224] on mat-icon "add" at bounding box center [633, 220] width 11 height 11
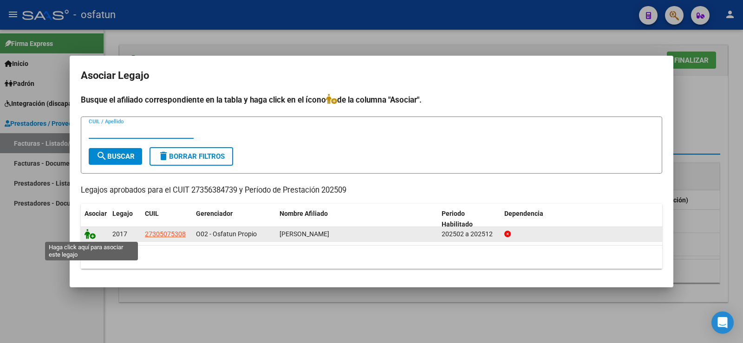
click at [93, 237] on icon at bounding box center [90, 234] width 11 height 10
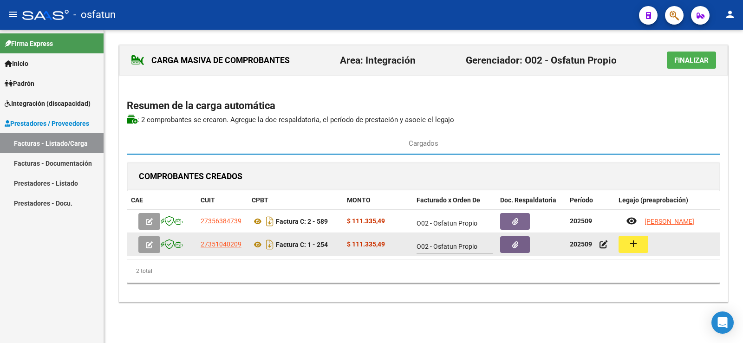
click at [626, 241] on button "add" at bounding box center [634, 244] width 30 height 17
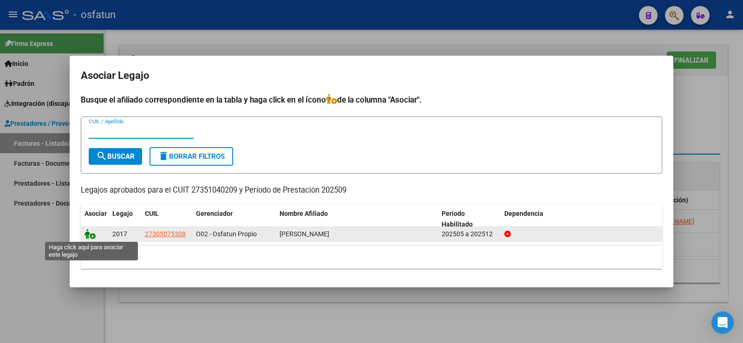
click at [92, 237] on icon at bounding box center [90, 234] width 11 height 10
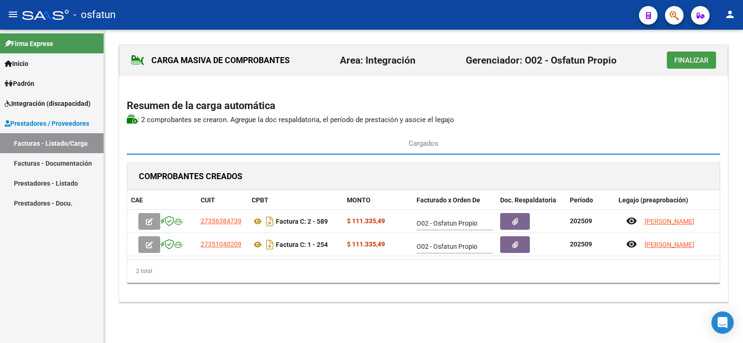
click at [680, 59] on span "Finalizar" at bounding box center [692, 60] width 34 height 8
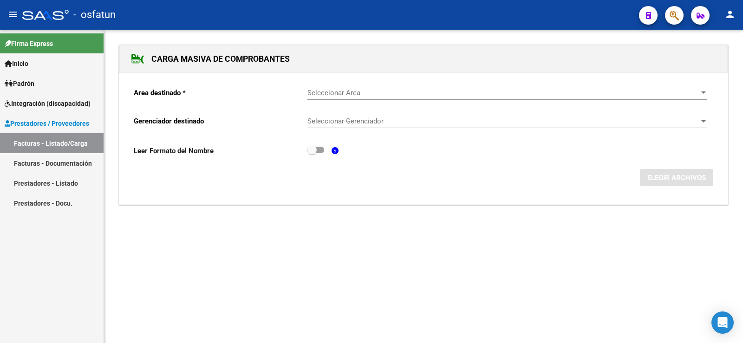
click at [24, 102] on span "Integración (discapacidad)" at bounding box center [48, 104] width 86 height 10
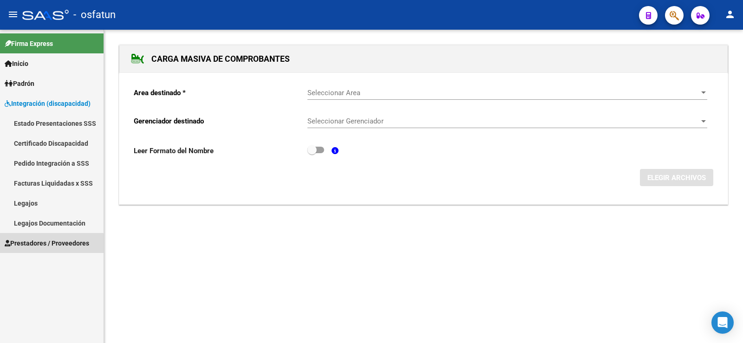
click at [44, 244] on span "Prestadores / Proveedores" at bounding box center [47, 243] width 85 height 10
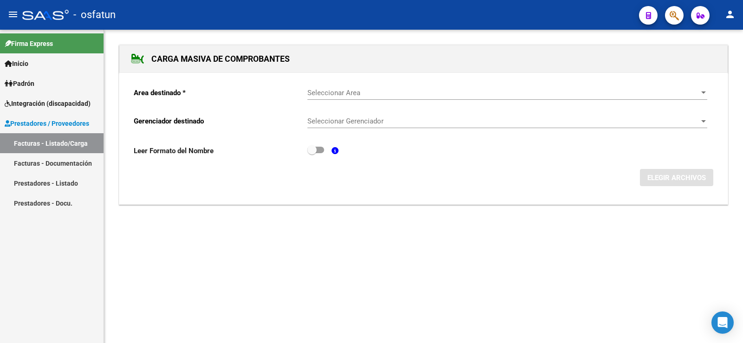
click at [42, 155] on link "Facturas - Documentación" at bounding box center [52, 163] width 104 height 20
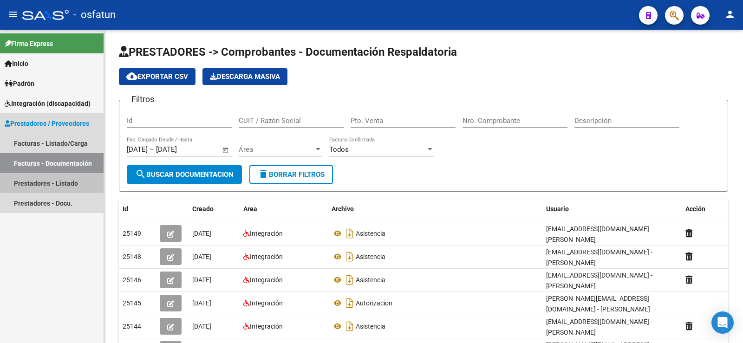
click at [56, 182] on link "Prestadores - Listado" at bounding box center [52, 183] width 104 height 20
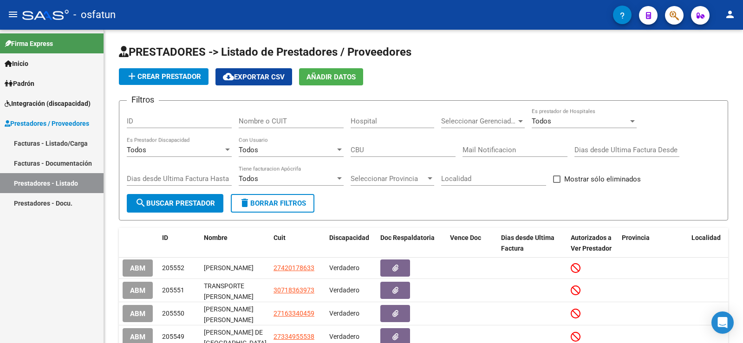
click at [45, 204] on link "Prestadores - Docu." at bounding box center [52, 203] width 104 height 20
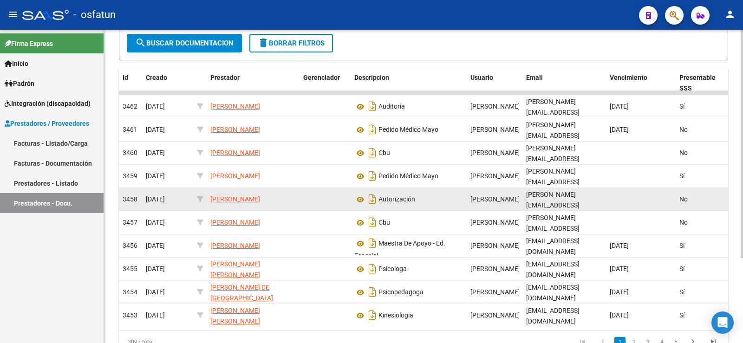
scroll to position [117, 0]
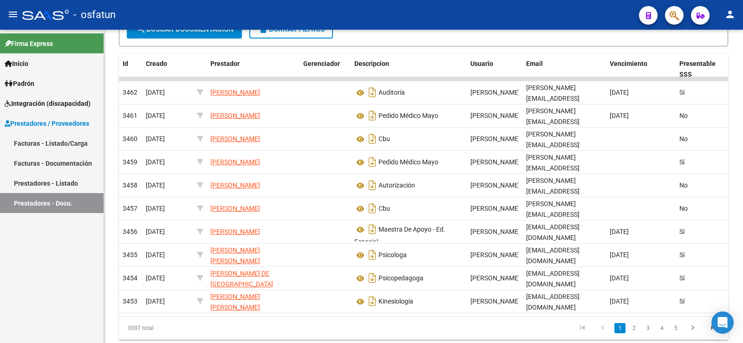
click at [55, 145] on link "Facturas - Listado/Carga" at bounding box center [52, 143] width 104 height 20
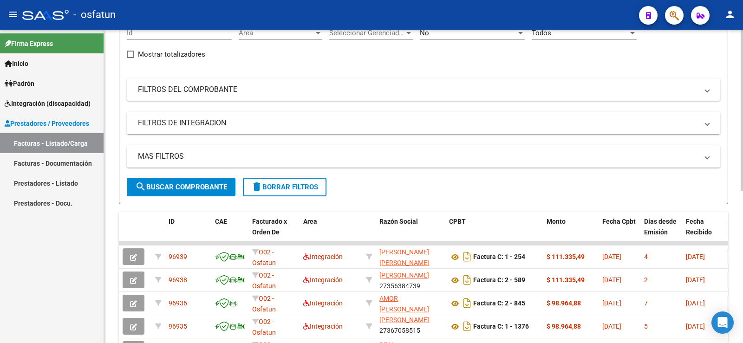
scroll to position [232, 0]
